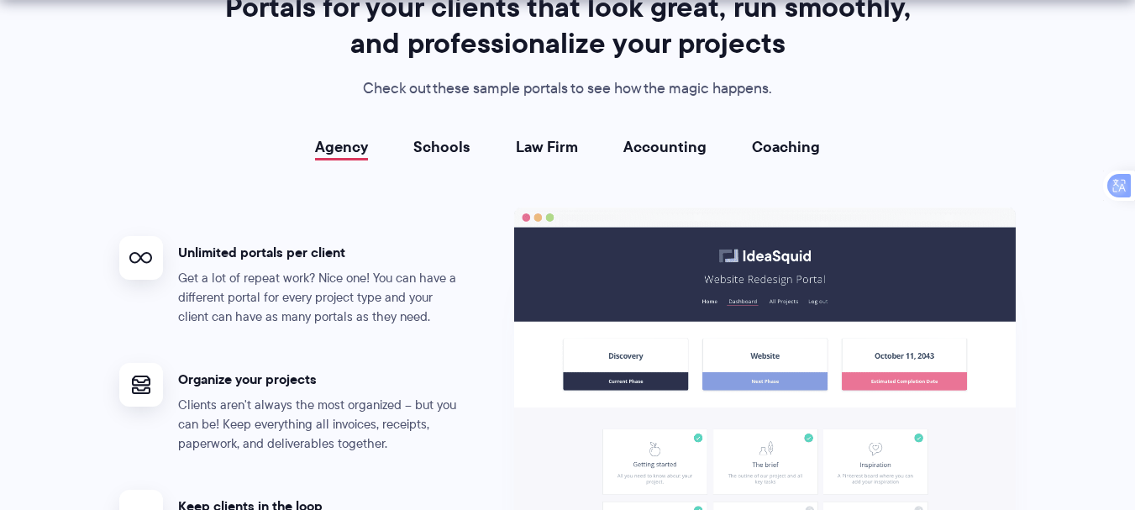
scroll to position [3083, 0]
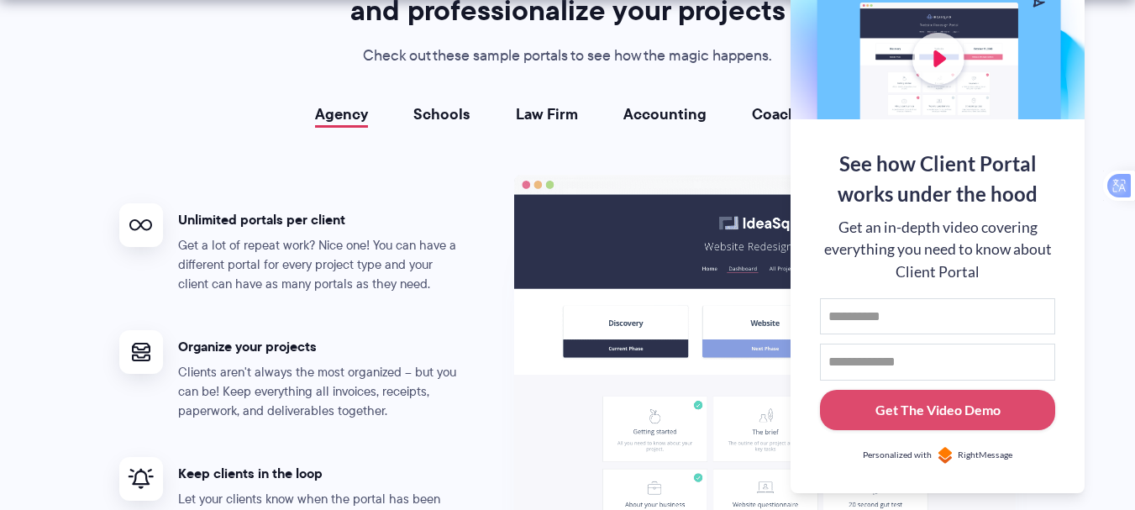
click at [972, 450] on span "RightMessage" at bounding box center [985, 455] width 55 height 13
click at [1117, 22] on button at bounding box center [1114, 21] width 20 height 20
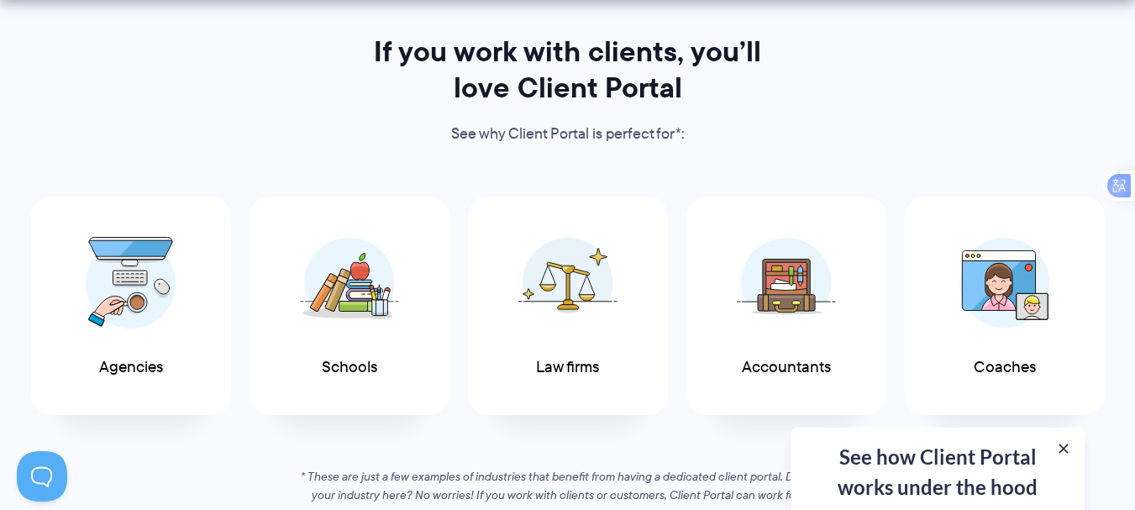
scroll to position [934, 0]
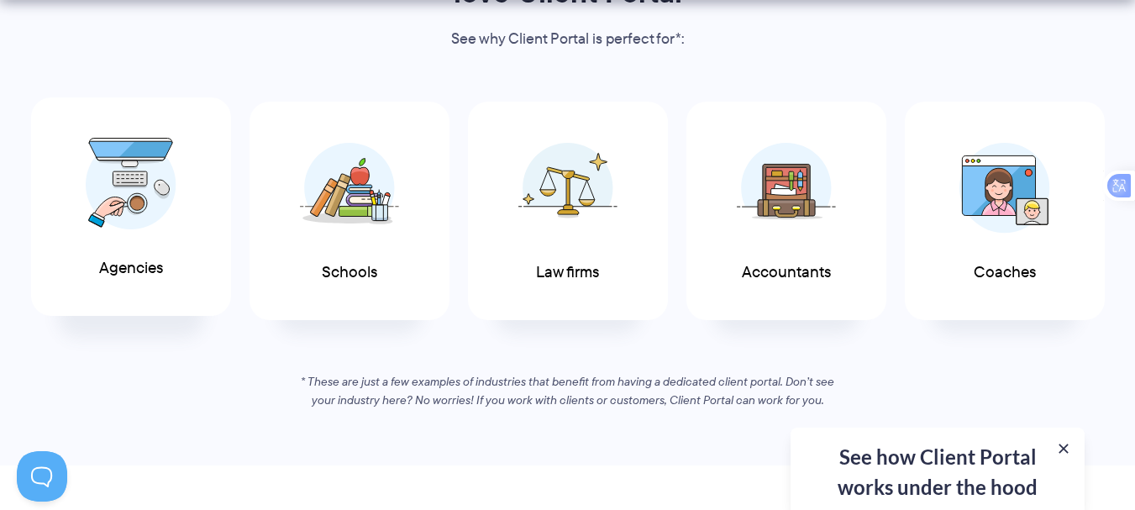
click at [107, 237] on span at bounding box center [131, 184] width 101 height 118
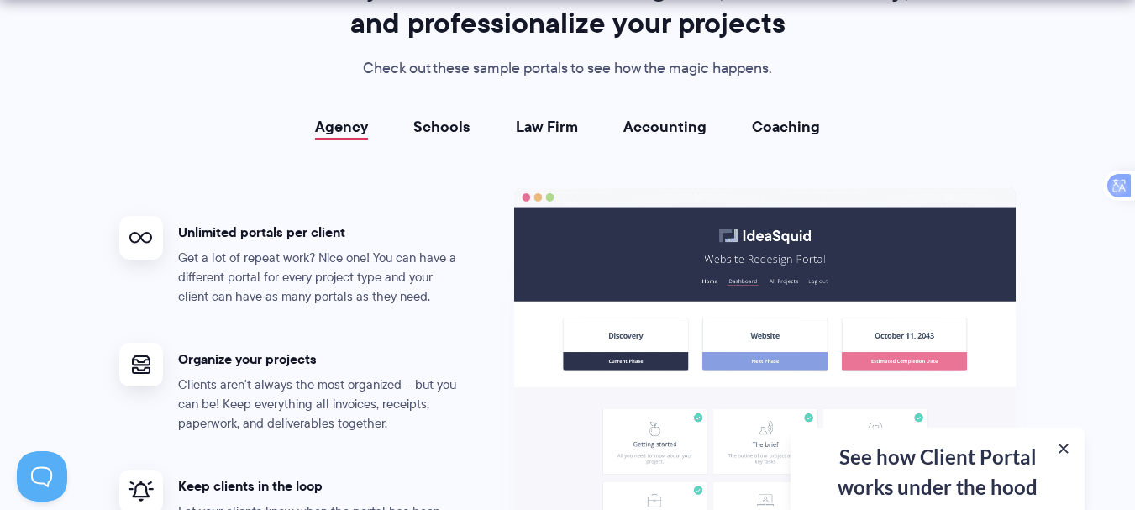
scroll to position [3328, 0]
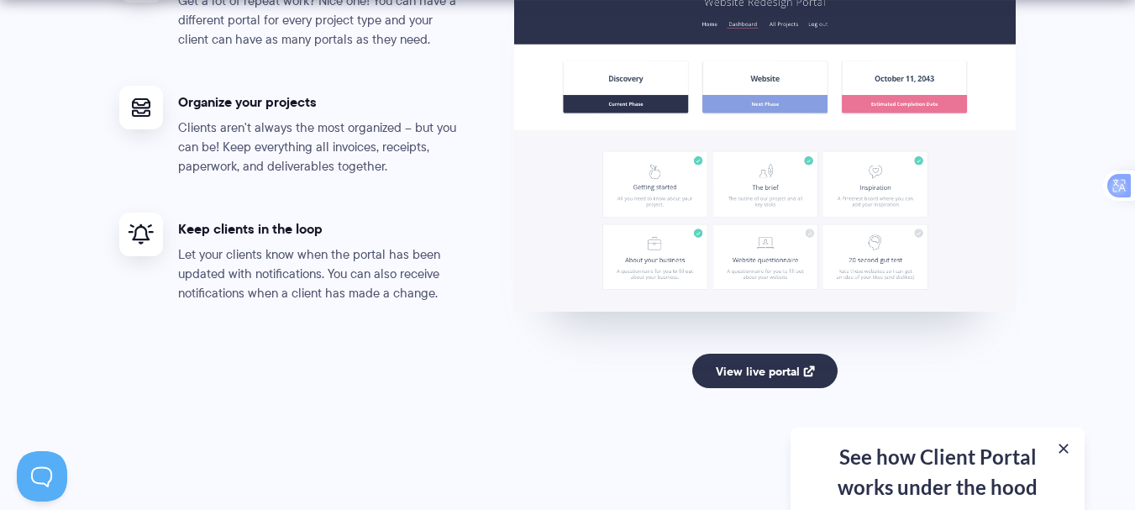
drag, startPoint x: 1084, startPoint y: 242, endPoint x: 1086, endPoint y: 161, distance: 80.7
click at [1086, 161] on section "Portals for your clients that look great, run smoothly, and professionalize you…" at bounding box center [567, 80] width 1135 height 913
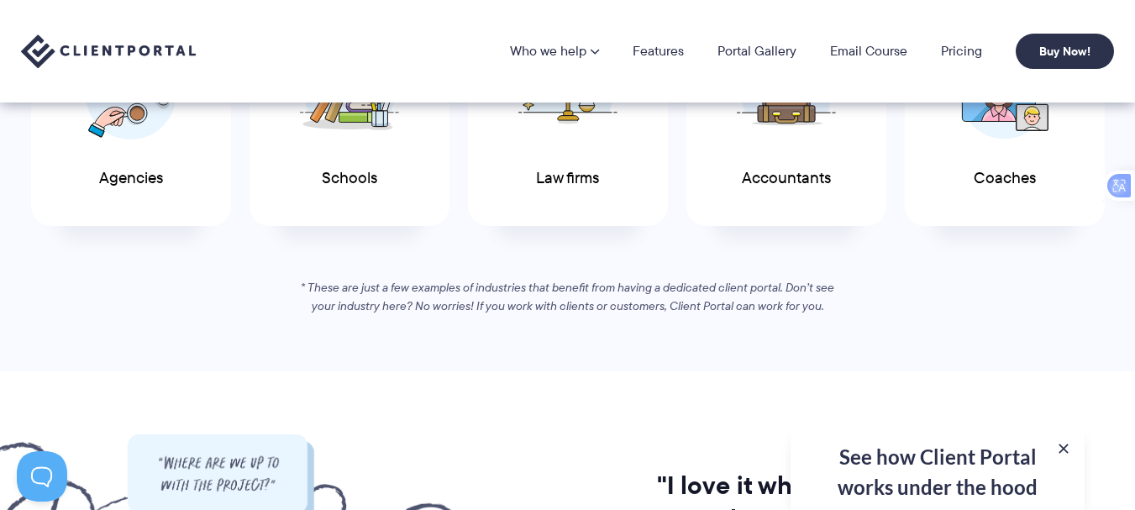
scroll to position [974, 0]
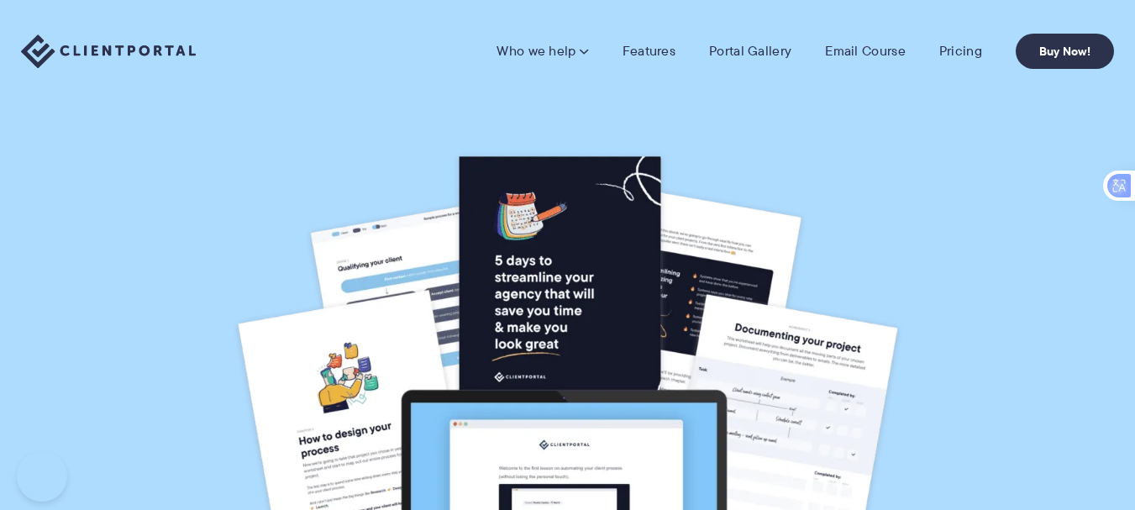
click at [535, 234] on img at bounding box center [568, 386] width 672 height 471
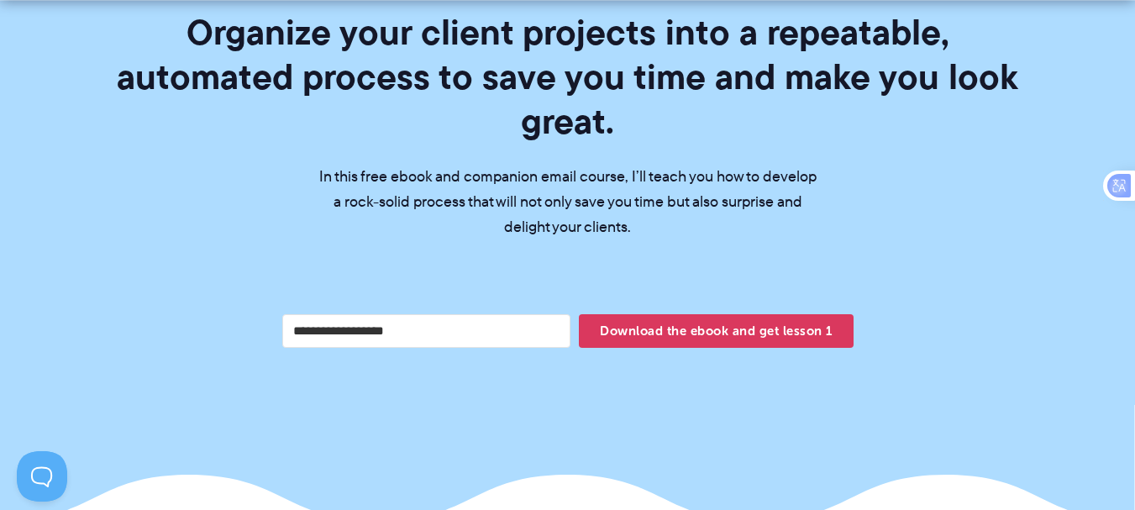
scroll to position [672, 0]
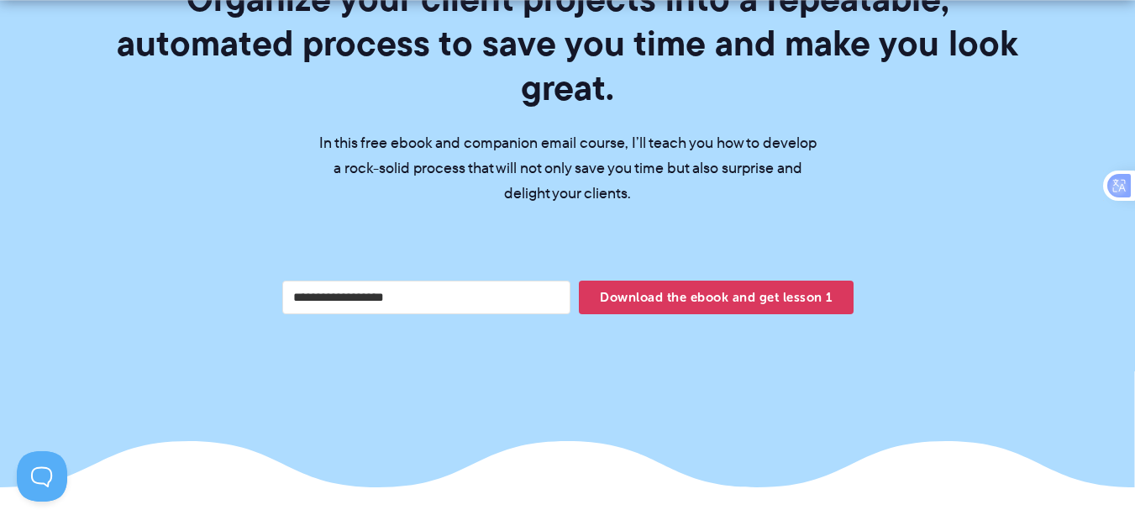
click at [505, 281] on input "Your email address" at bounding box center [426, 298] width 289 height 34
type input "**********"
click at [579, 281] on button "Download the ebook and get lesson 1" at bounding box center [716, 298] width 274 height 34
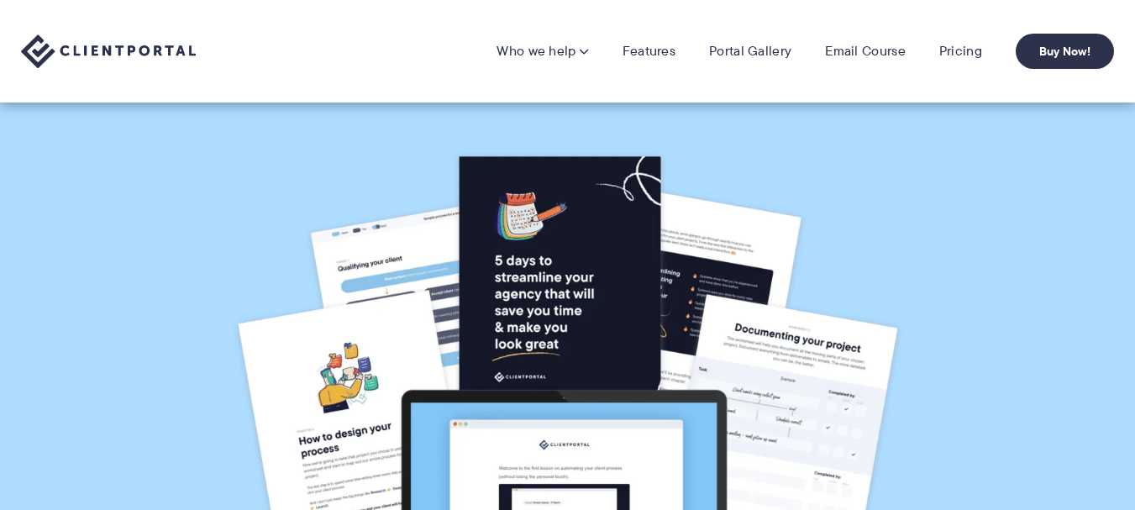
scroll to position [672, 0]
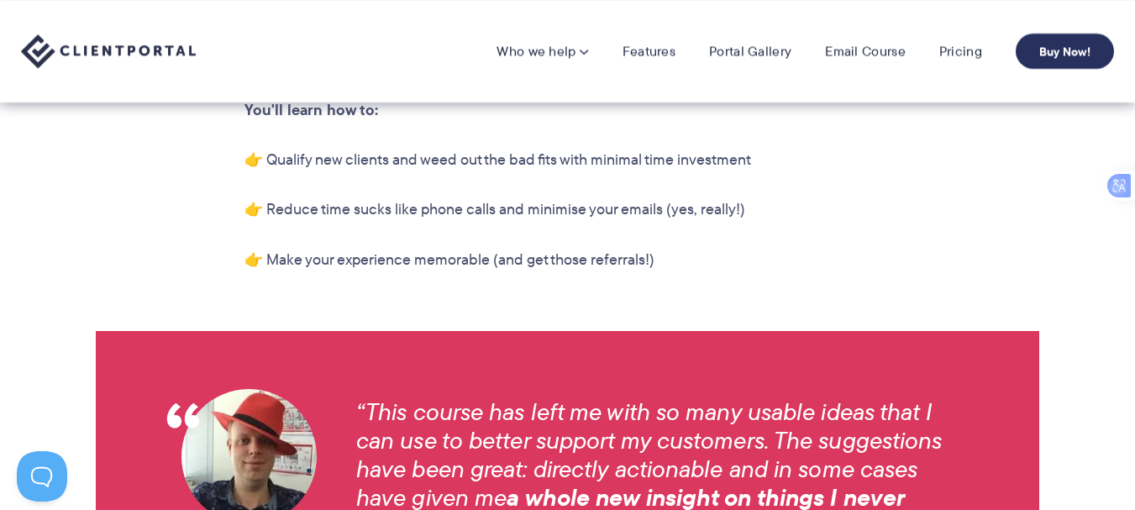
scroll to position [1292, 0]
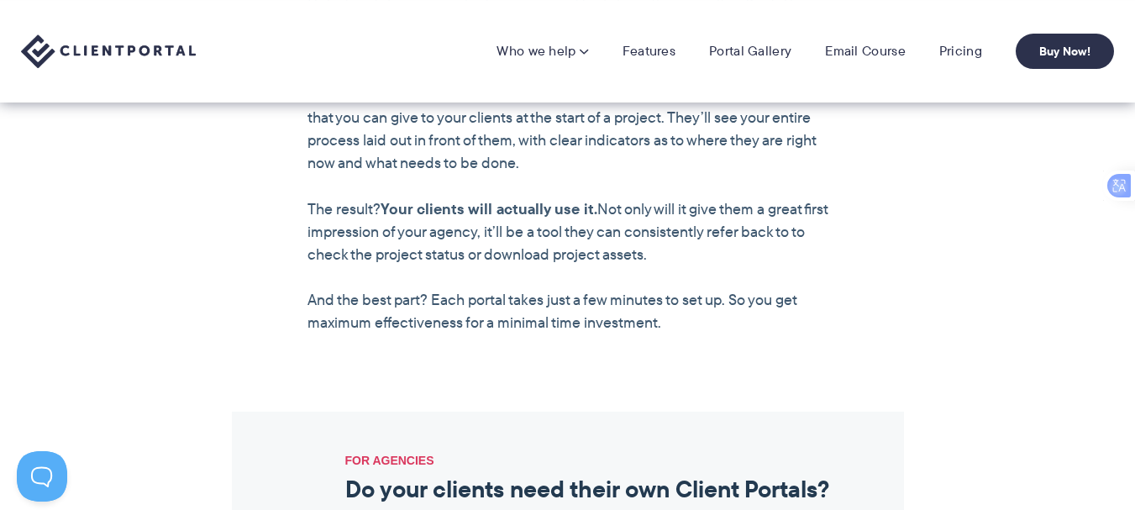
scroll to position [1401, 0]
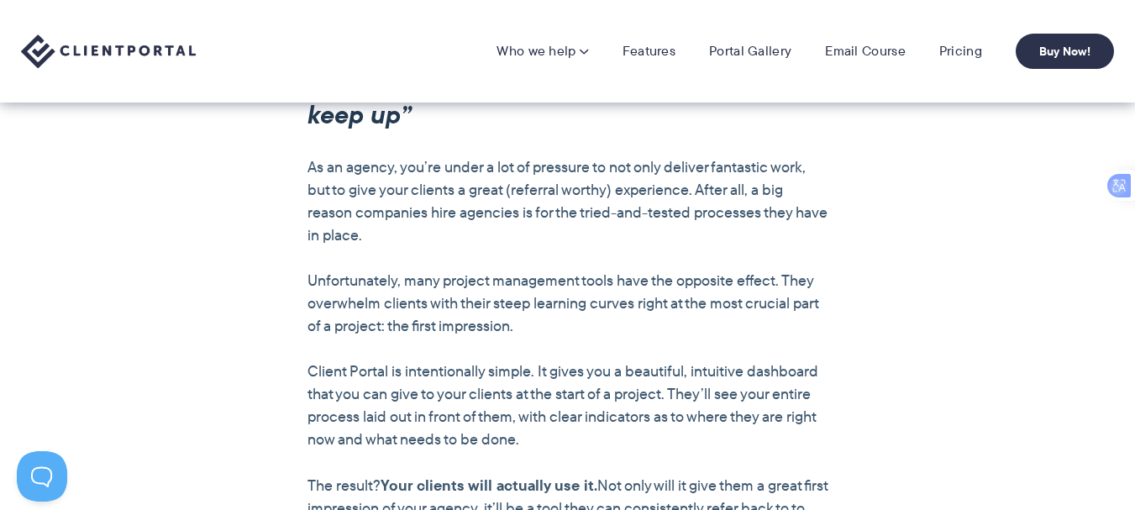
click at [1107, 171] on div at bounding box center [1119, 186] width 32 height 30
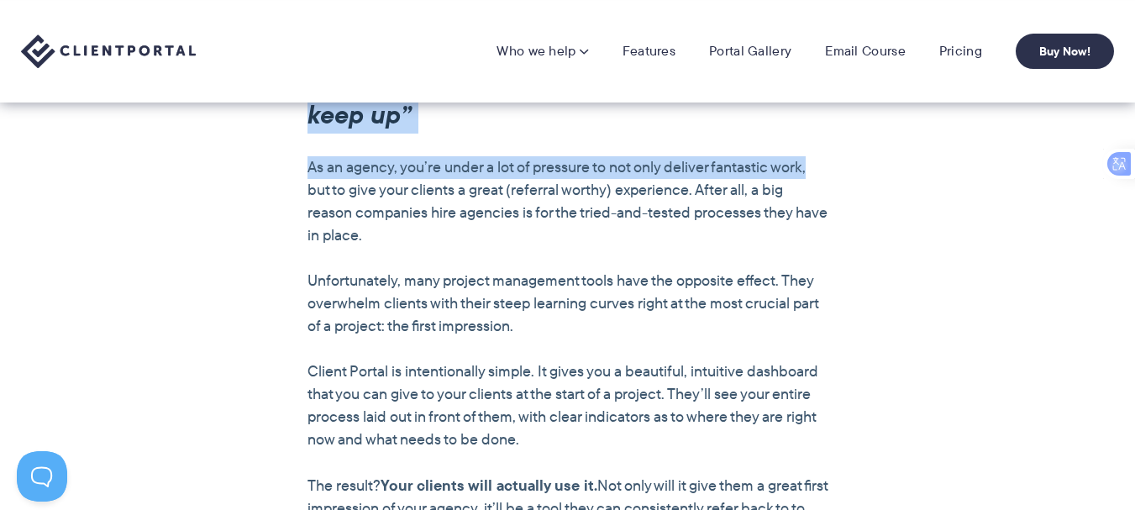
drag, startPoint x: 1107, startPoint y: 133, endPoint x: 1109, endPoint y: 69, distance: 63.9
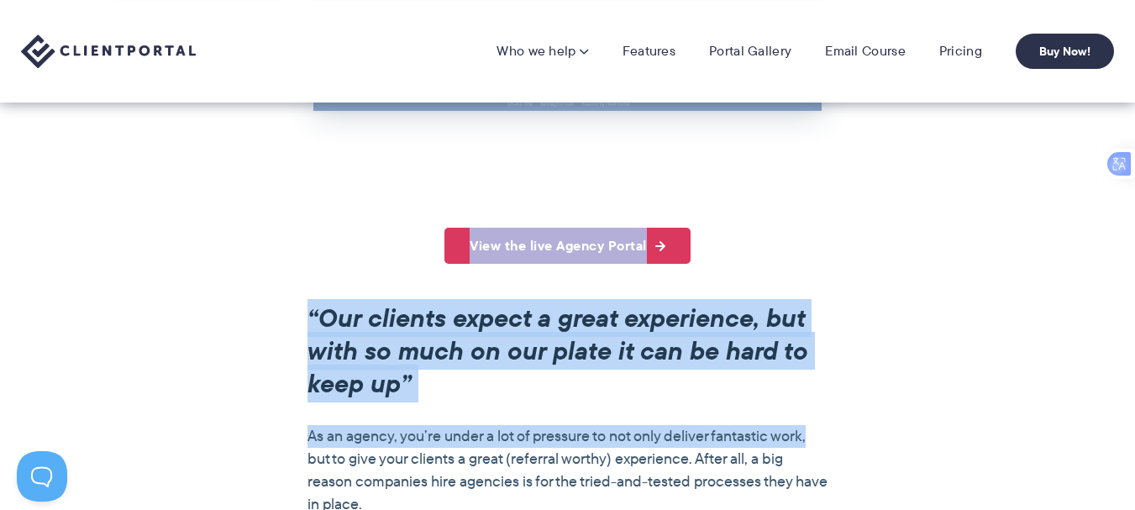
scroll to position [1002, 0]
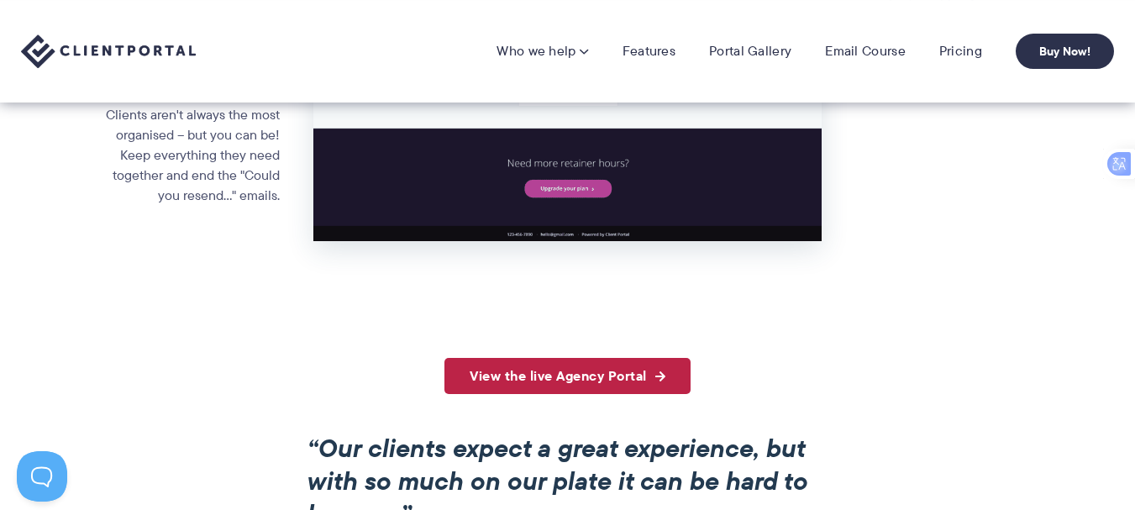
click at [564, 388] on link "View the live Agency Portal" at bounding box center [568, 376] width 246 height 36
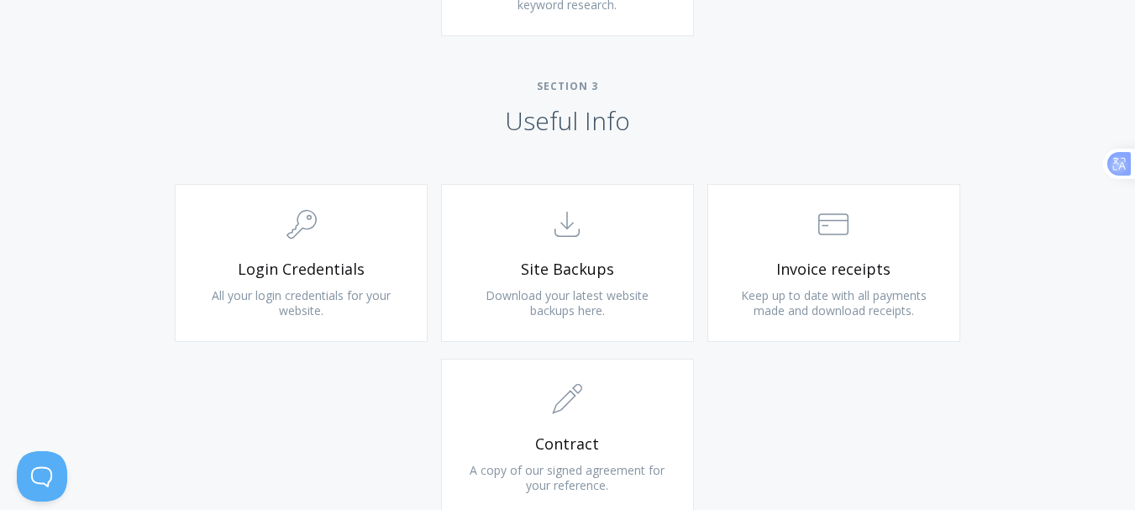
scroll to position [1629, 0]
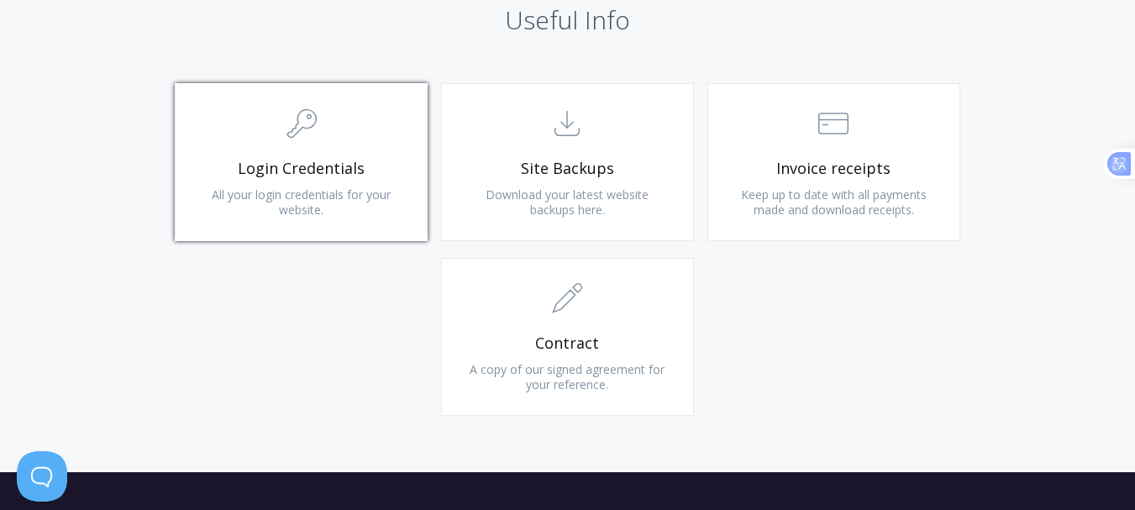
click at [322, 190] on span "All your login credentials for your website." at bounding box center [301, 202] width 179 height 31
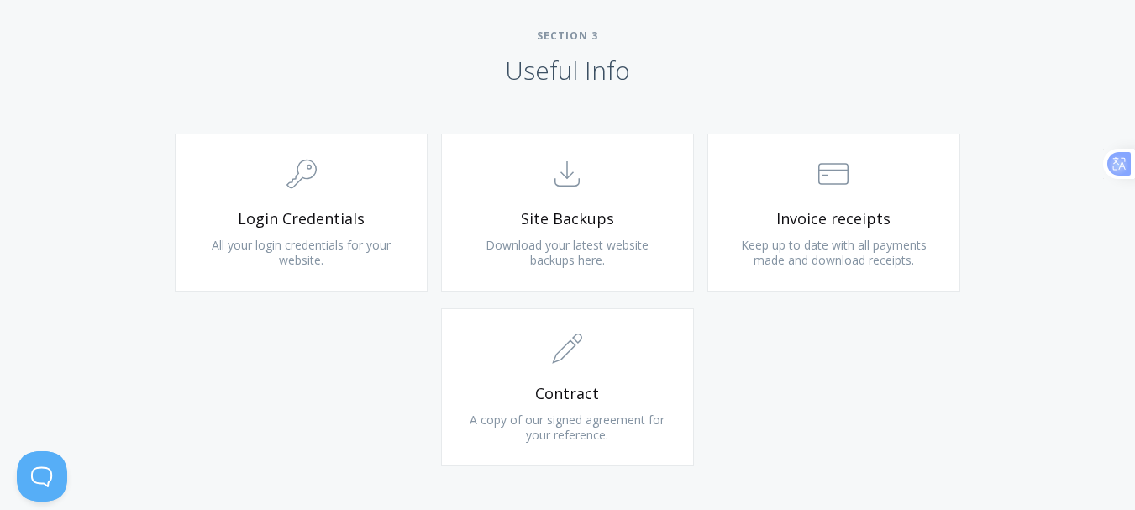
scroll to position [1571, 0]
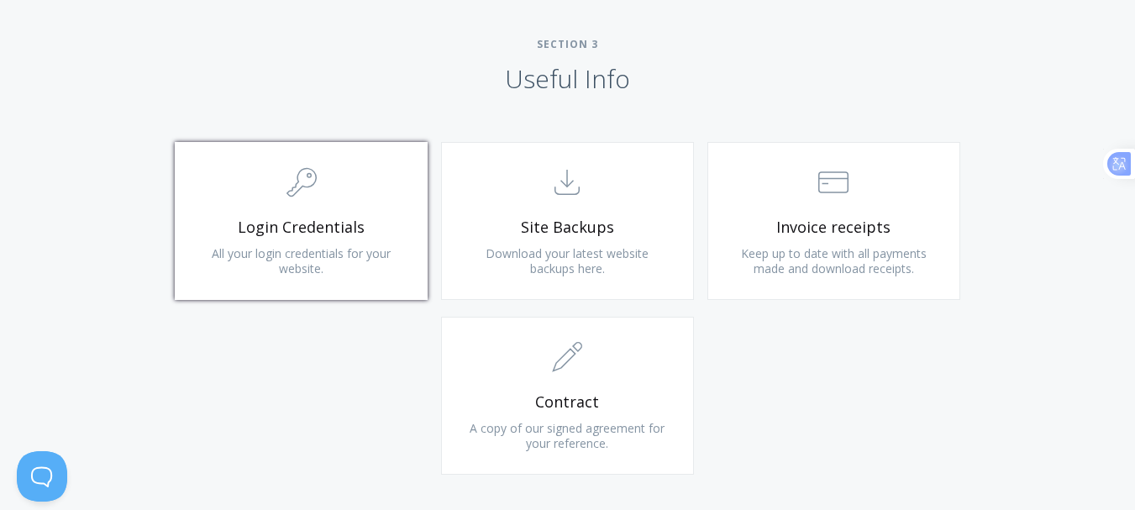
click at [323, 213] on link ".cls-1{fill:none;stroke:#000;stroke-miterlimit:10;stroke-width:2px;} 1. General…" at bounding box center [301, 221] width 253 height 158
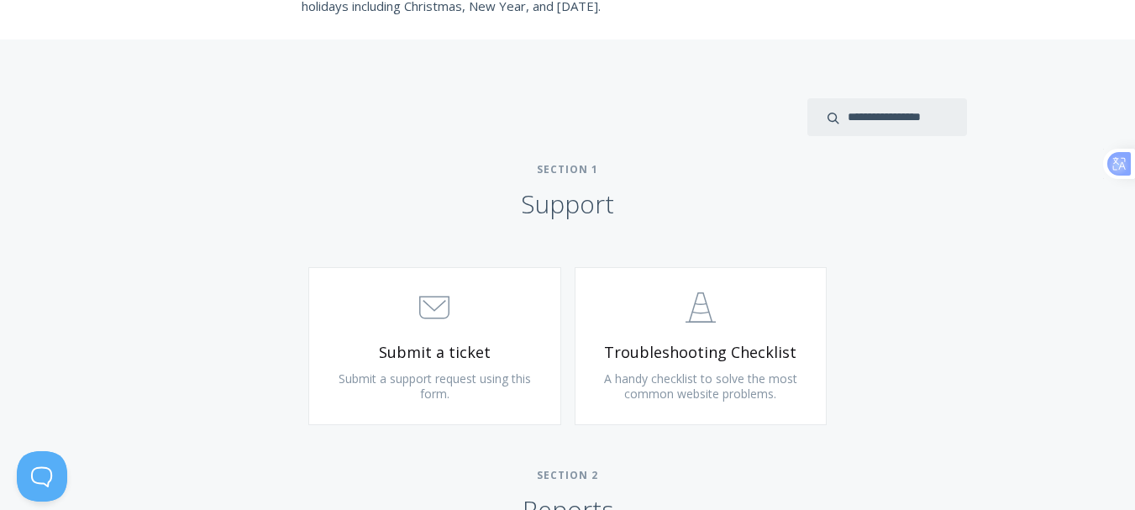
scroll to position [708, 0]
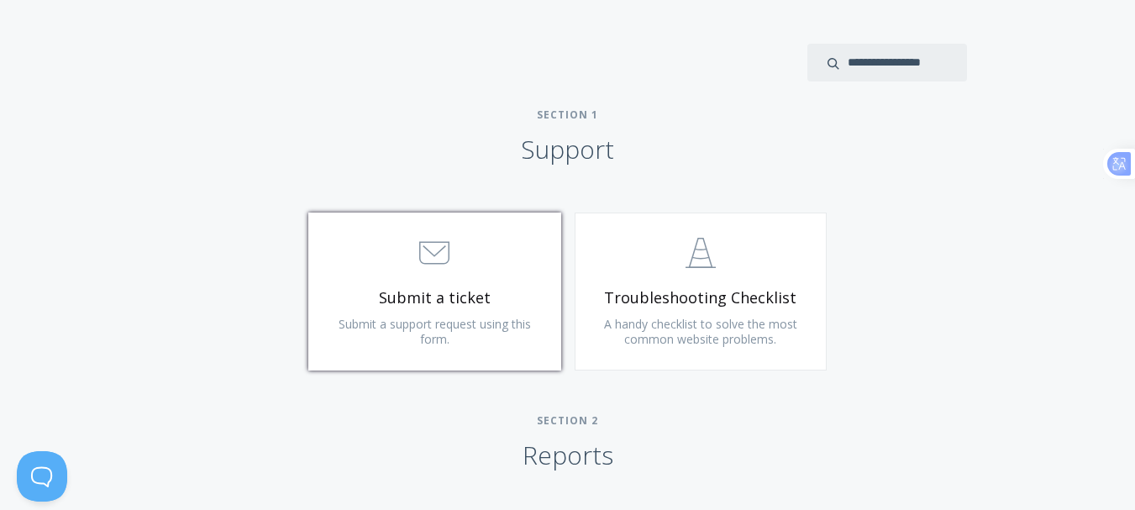
click at [424, 261] on icon ".st0{fill:none;stroke:#000000;stroke-width:2;stroke-miterlimit:10;} 3. Communic…" at bounding box center [434, 253] width 30 height 30
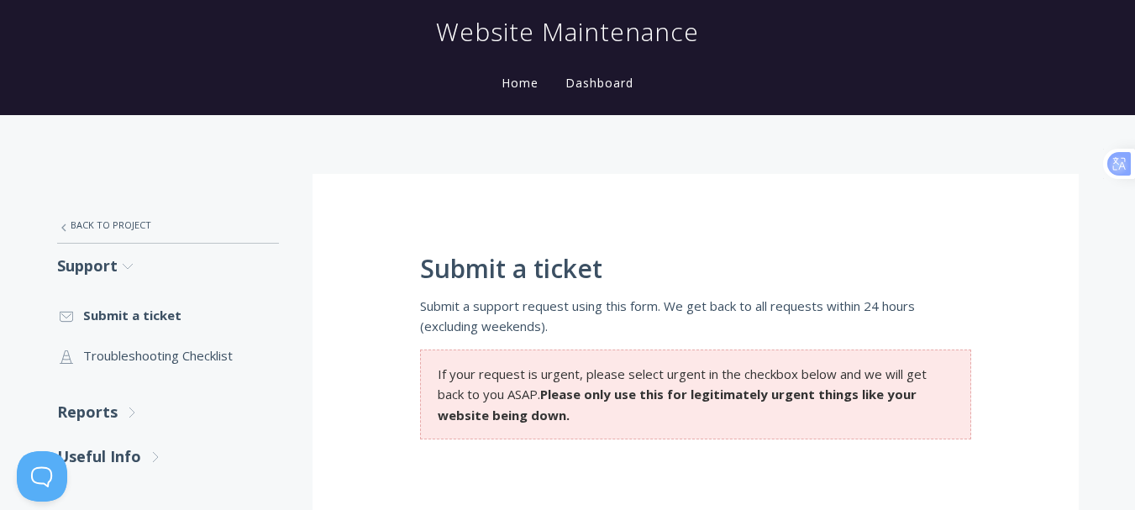
click at [523, 89] on link "Home" at bounding box center [520, 83] width 44 height 16
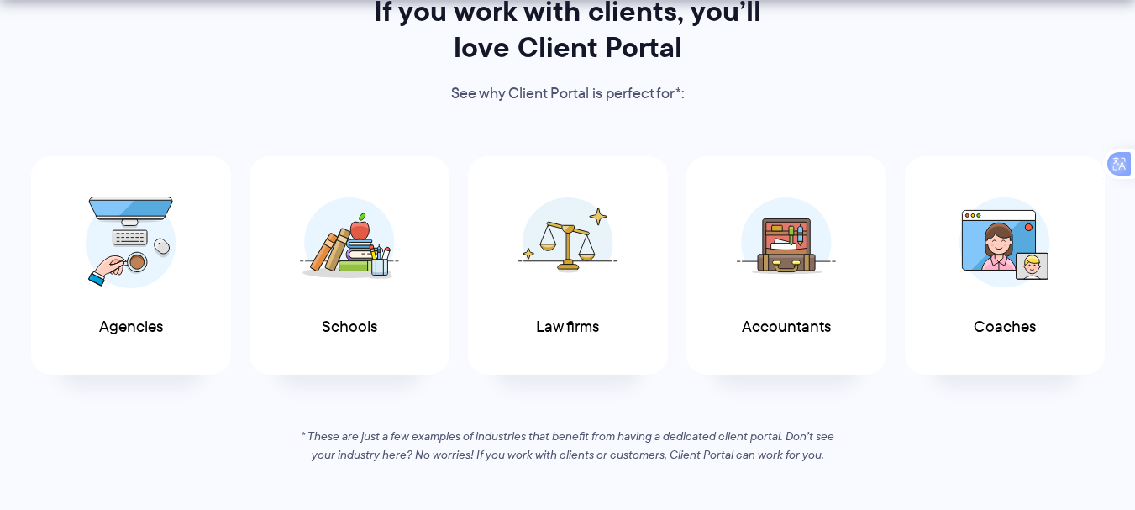
scroll to position [1055, 0]
